Goal: Transaction & Acquisition: Register for event/course

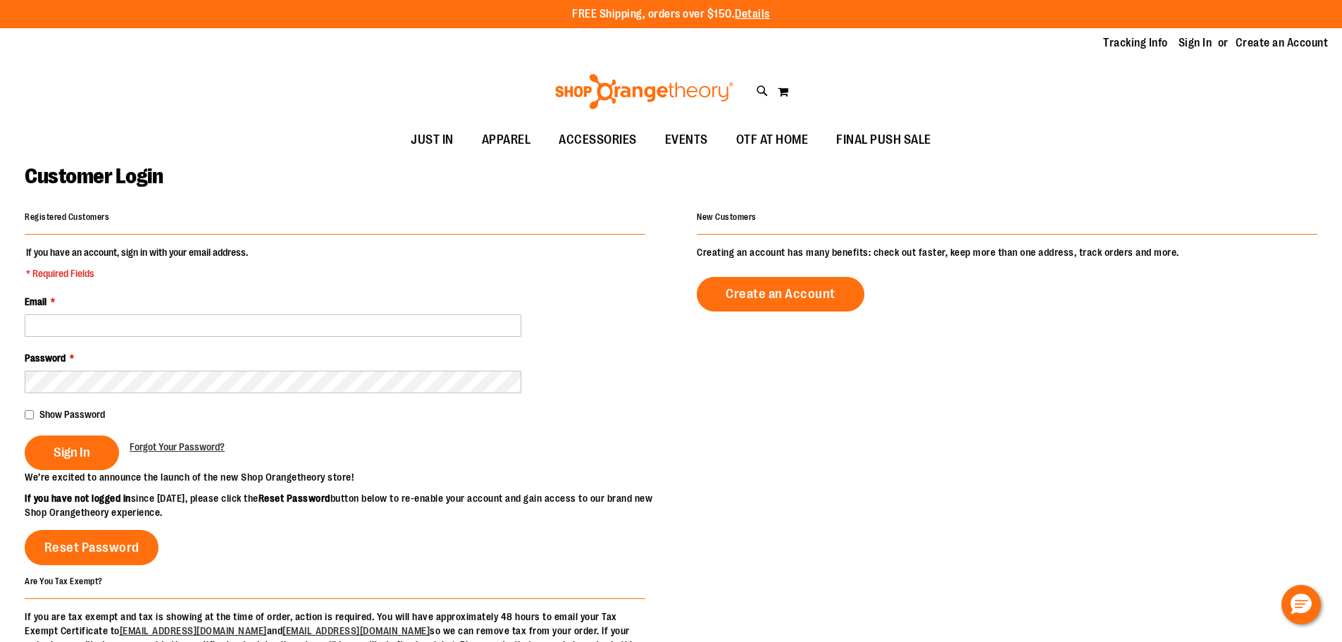
type input "**********"
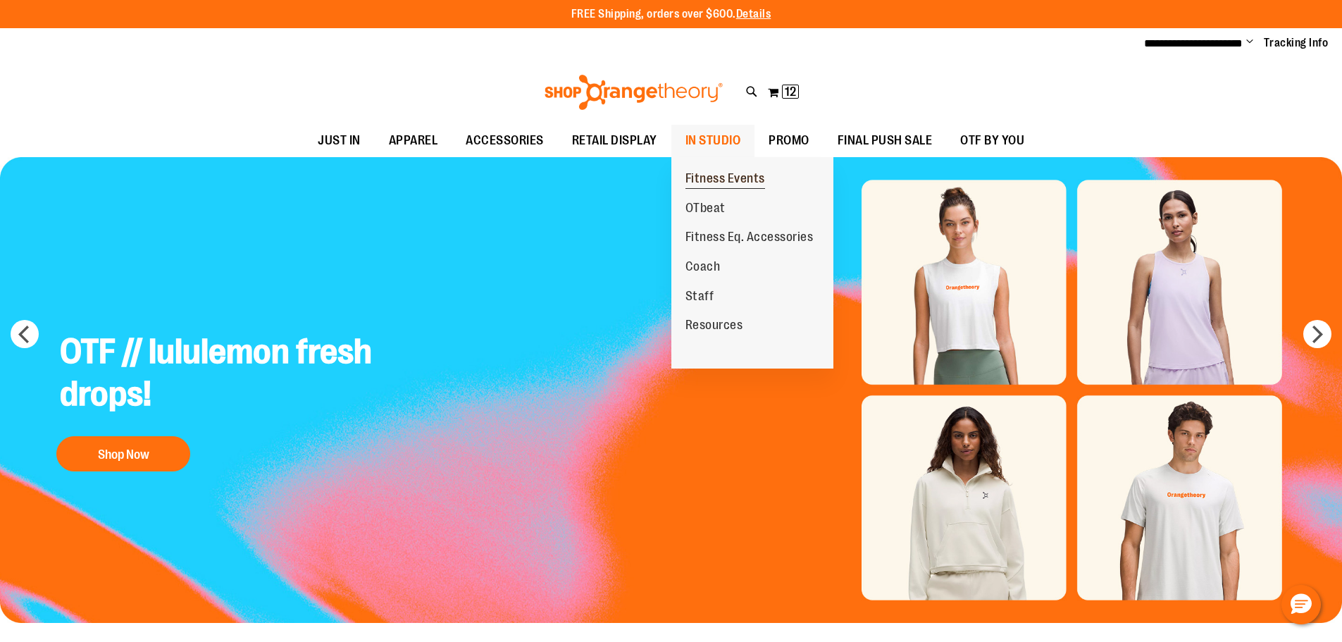
click at [711, 171] on span "Fitness Events" at bounding box center [725, 180] width 80 height 18
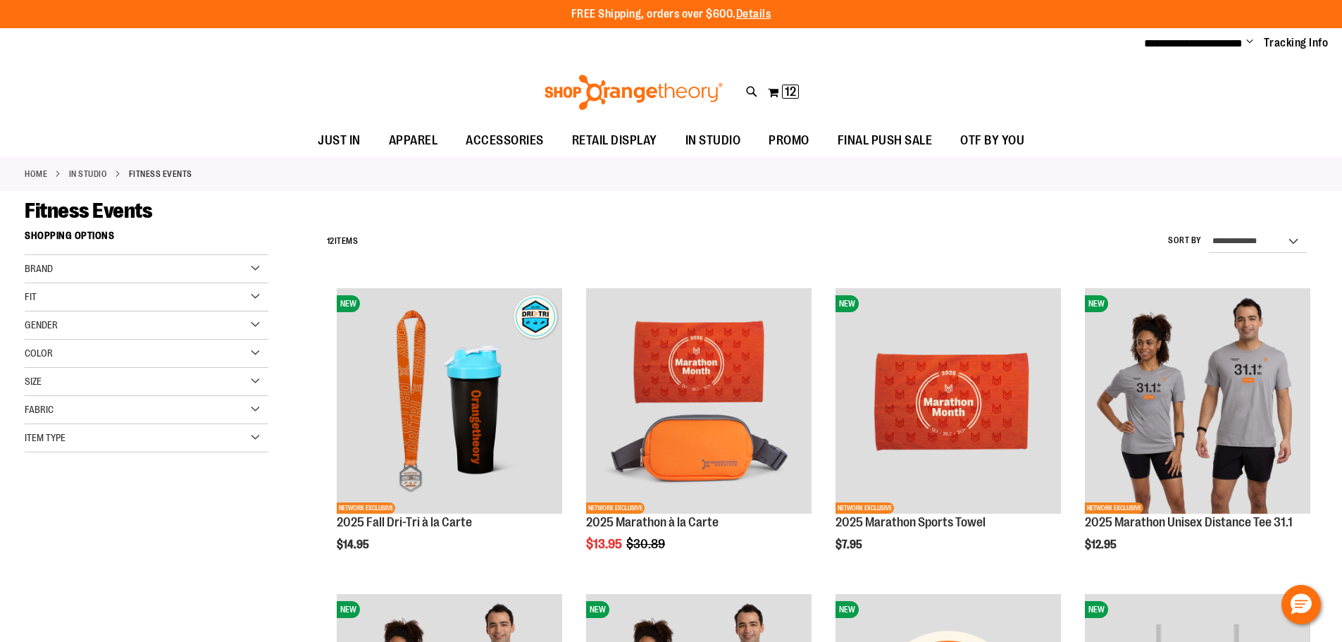
click at [1249, 42] on span "Change" at bounding box center [1249, 42] width 7 height 13
click at [1199, 61] on link "My Account" at bounding box center [1199, 68] width 123 height 27
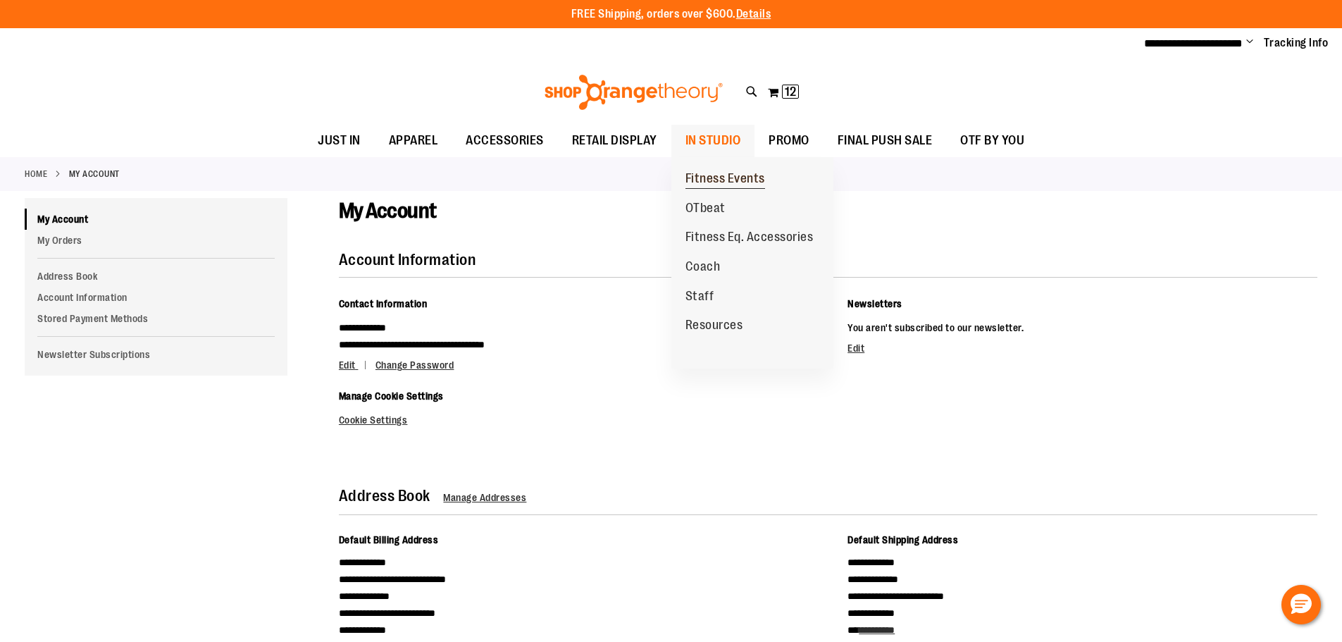
click at [710, 179] on span "Fitness Events" at bounding box center [725, 180] width 80 height 18
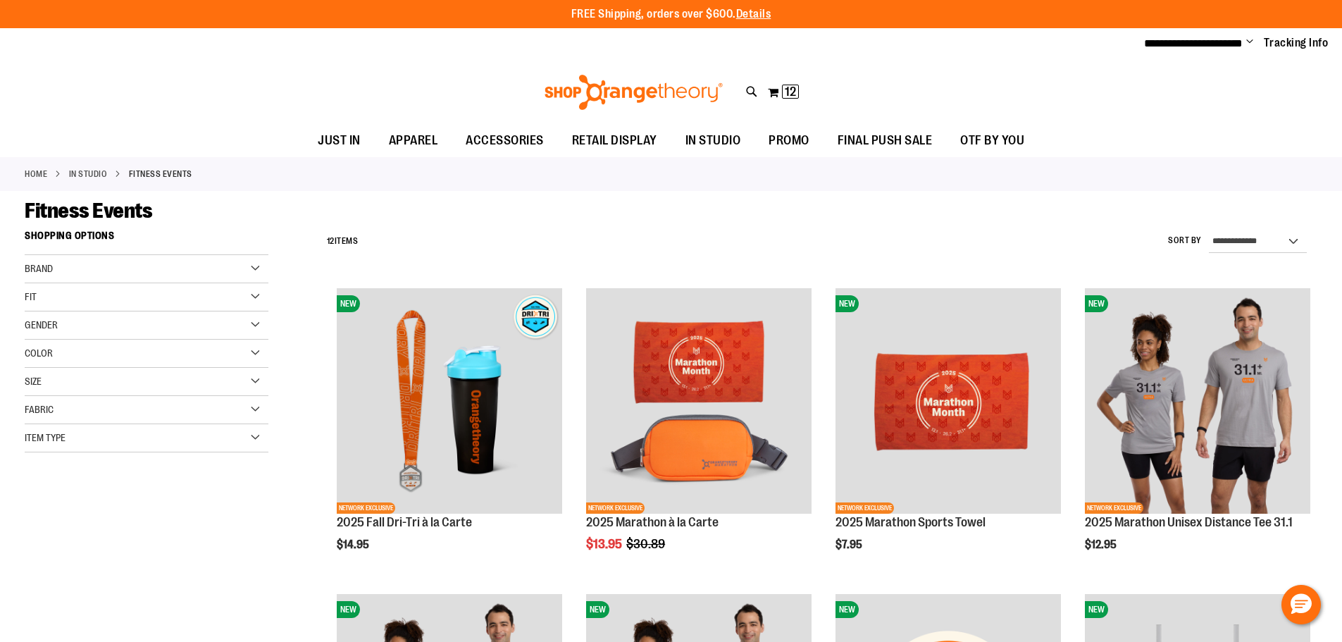
click at [258, 441] on div "Item Type" at bounding box center [147, 438] width 244 height 28
click at [55, 406] on div "Fabric" at bounding box center [147, 410] width 244 height 28
click at [34, 382] on span "Size" at bounding box center [33, 380] width 17 height 11
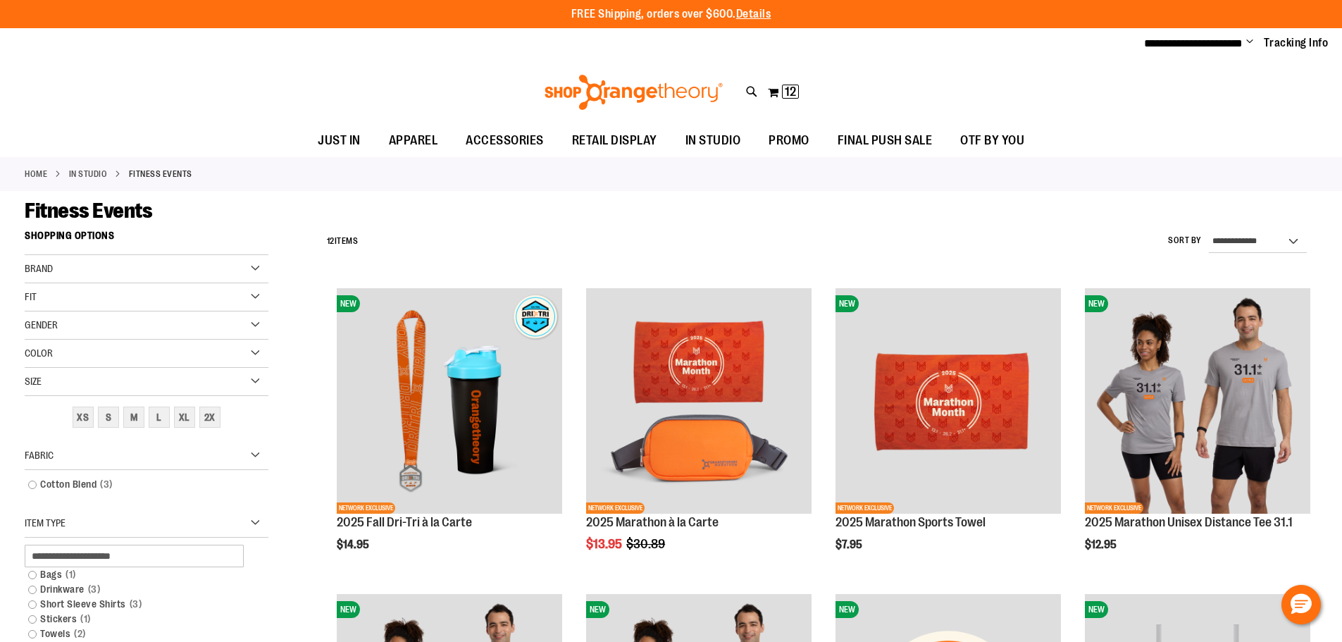
click at [54, 260] on div "Brand" at bounding box center [147, 269] width 244 height 28
